Goal: Communication & Community: Participate in discussion

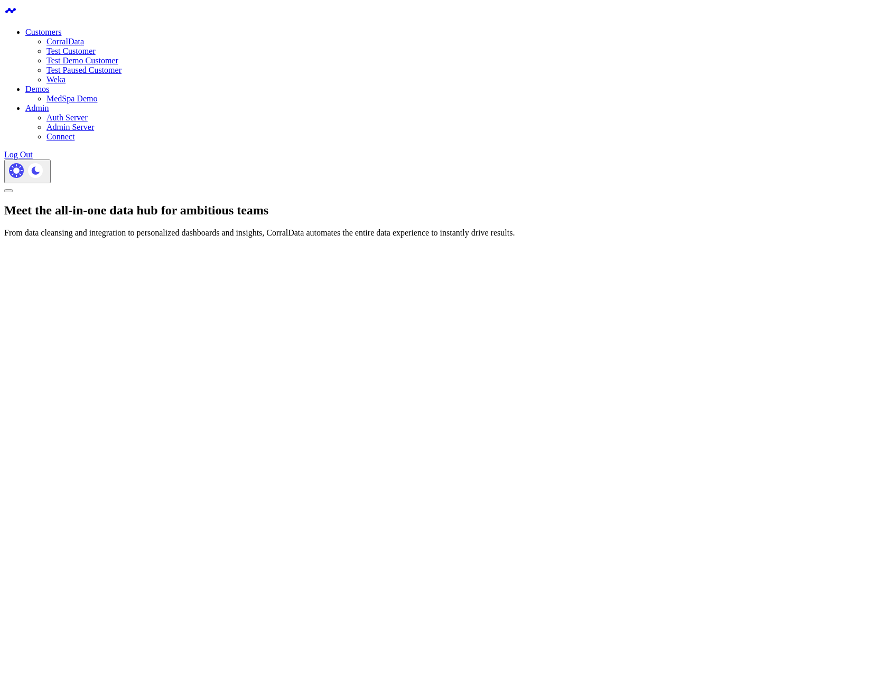
click at [84, 43] on link "CorralData" at bounding box center [65, 41] width 38 height 9
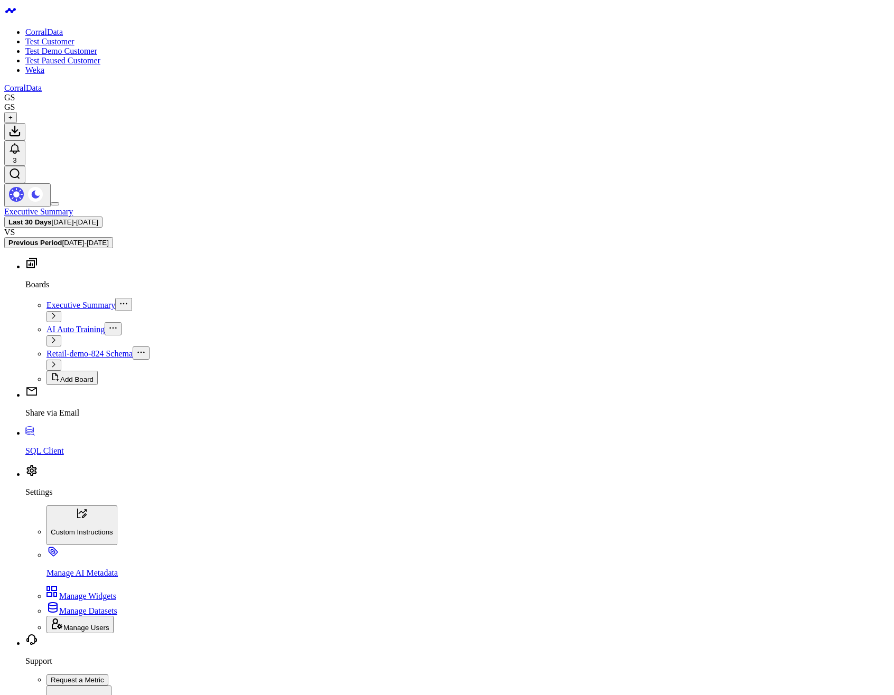
drag, startPoint x: 450, startPoint y: 316, endPoint x: 21, endPoint y: 52, distance: 504.1
click at [21, 52] on div "CorralData Test Customer Test Demo Customer Test Paused Customer Weka CorralDat…" at bounding box center [446, 530] width 885 height 1052
click at [62, 349] on span "Retail-demo-824 Schema" at bounding box center [89, 353] width 86 height 9
click at [19, 144] on icon at bounding box center [15, 149] width 8 height 10
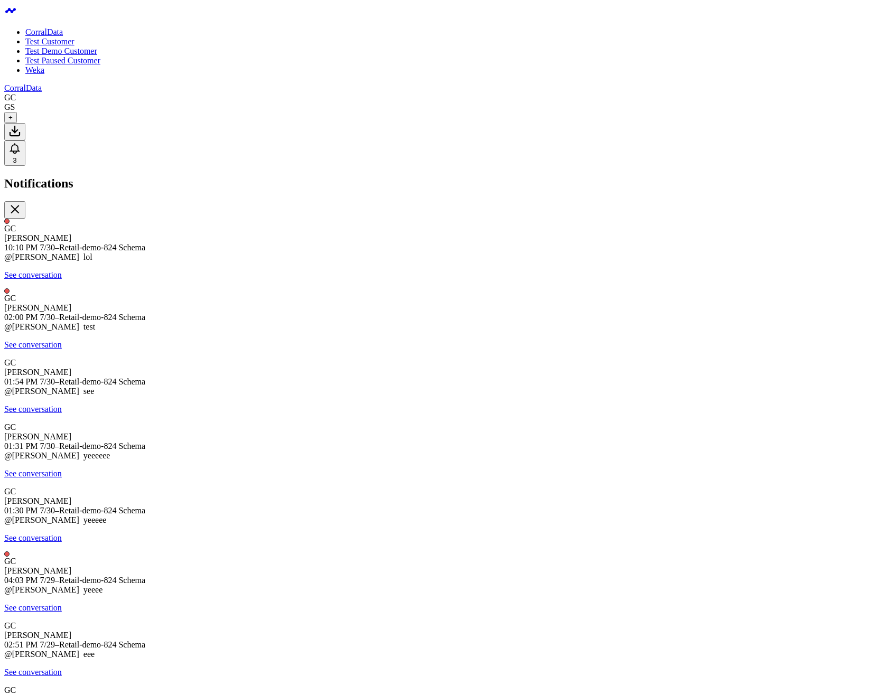
click at [21, 203] on icon at bounding box center [14, 209] width 13 height 13
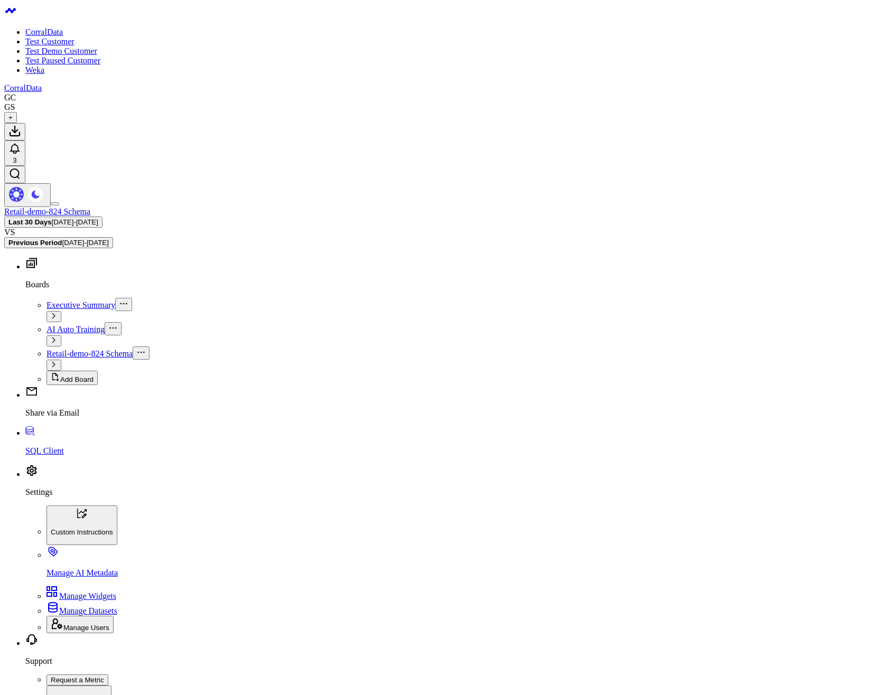
type textarea "@Gareth CorralData good"
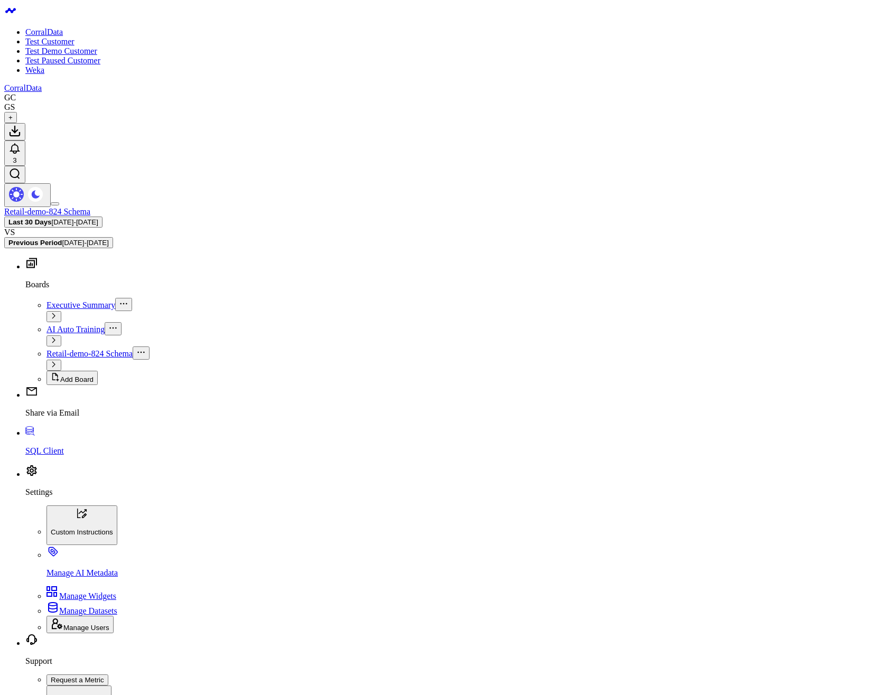
type textarea "@Gareth CorralData yee"
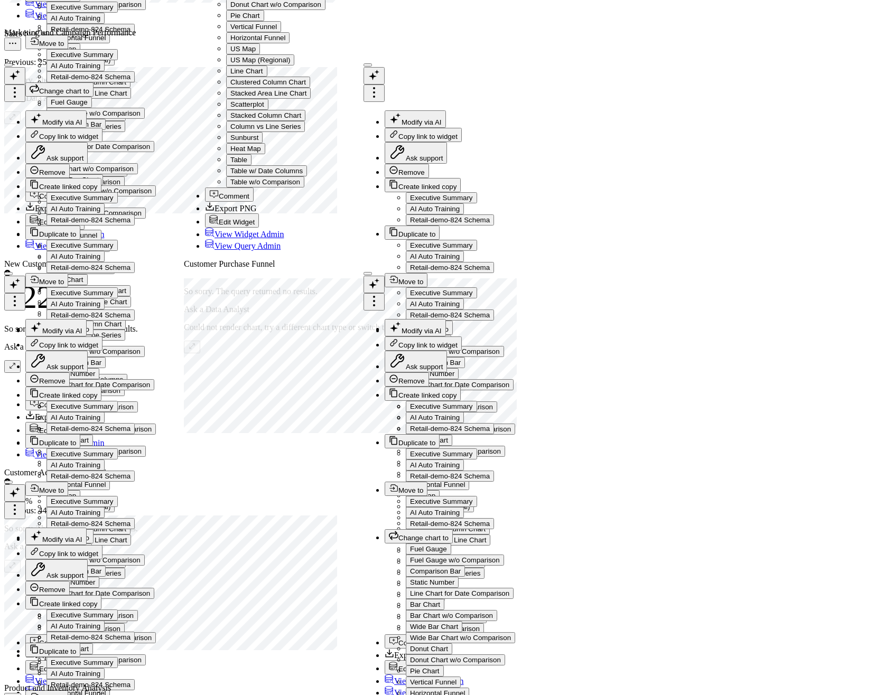
scroll to position [2548, 0]
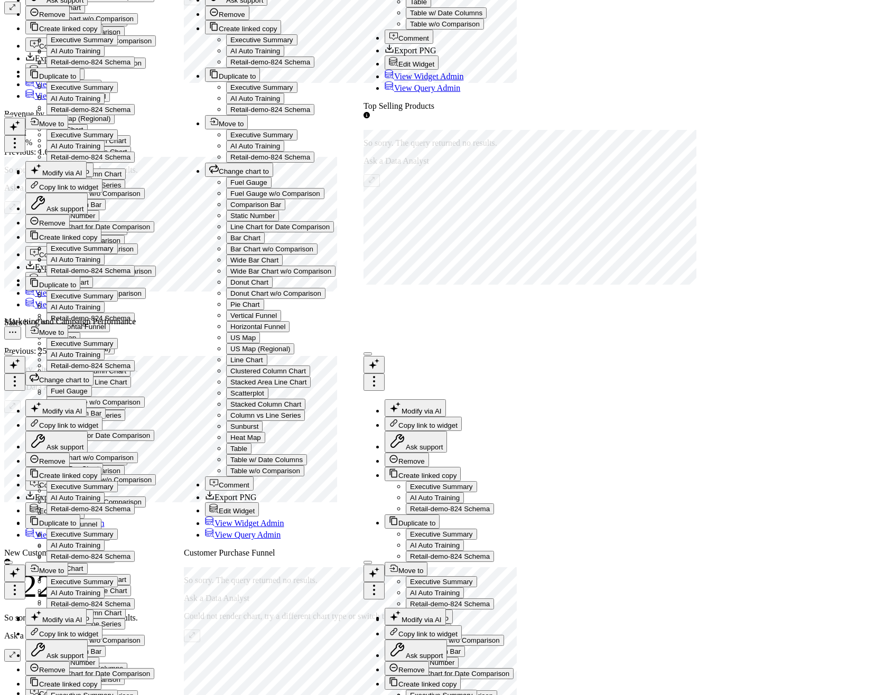
scroll to position [1597, 0]
